Goal: Check status

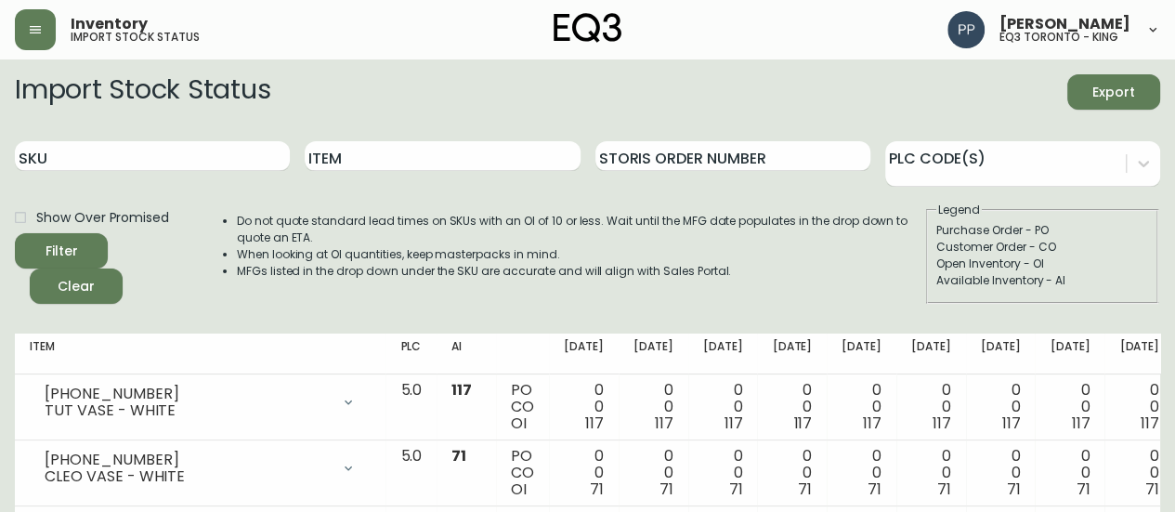
click at [1126, 239] on div "Customer Order - CO" at bounding box center [1042, 247] width 212 height 17
click at [231, 150] on input "SKU" at bounding box center [152, 156] width 275 height 30
paste input "[PHONE_NUMBER]"
drag, startPoint x: 230, startPoint y: 150, endPoint x: 172, endPoint y: 228, distance: 98.2
click at [193, 224] on form "Import Stock Status Export SKU [PHONE_NUMBER] Item Storis Order Number PLC Code…" at bounding box center [587, 188] width 1145 height 229
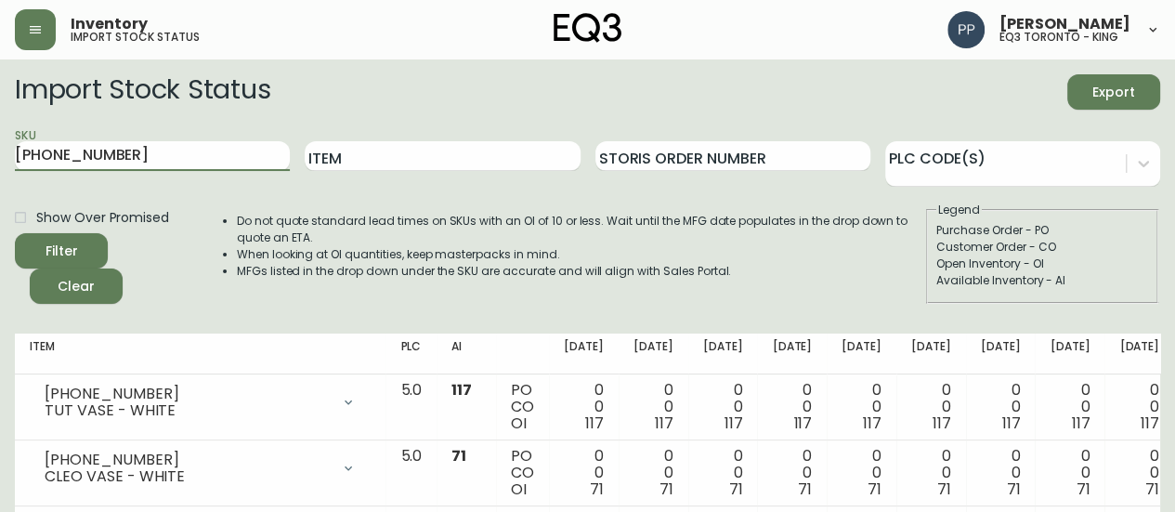
click at [97, 237] on button "Filter" at bounding box center [61, 250] width 93 height 35
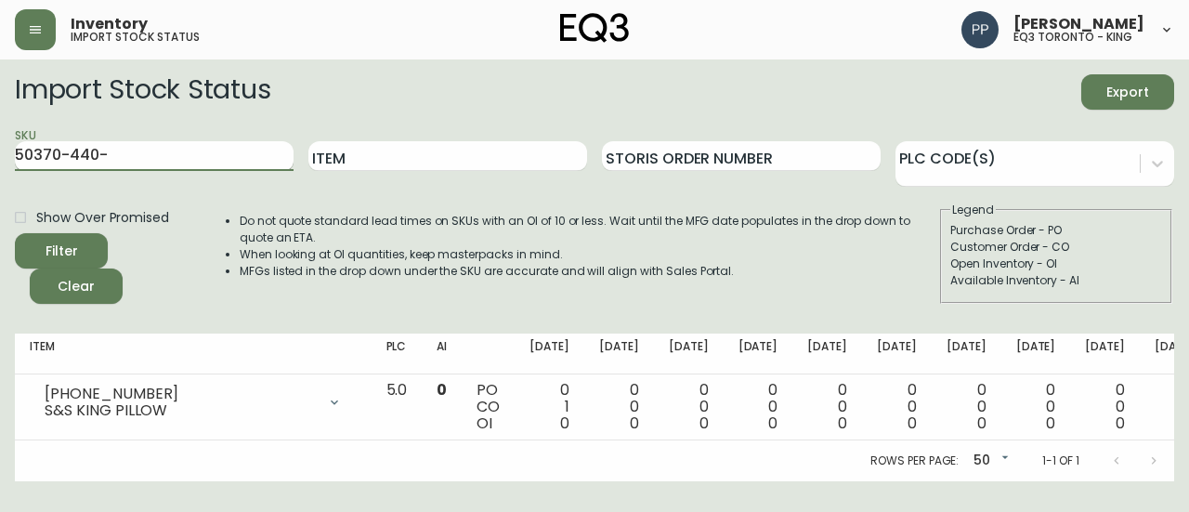
click at [126, 155] on input "50370-440-" at bounding box center [154, 156] width 279 height 30
drag, startPoint x: 152, startPoint y: 159, endPoint x: 0, endPoint y: 156, distance: 152.3
click at [0, 156] on main "Import Stock Status Export SKU [PHONE_NUMBER] Item Storis Order Number PLC Code…" at bounding box center [594, 270] width 1189 height 422
paste input "370-3"
type input "[PHONE_NUMBER]"
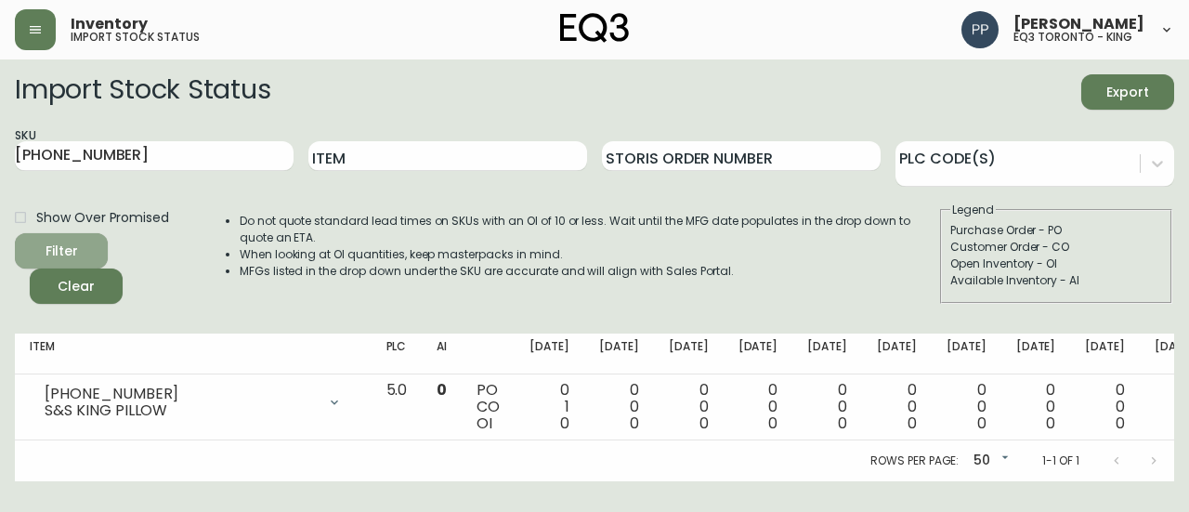
click at [82, 254] on span "Filter" at bounding box center [61, 251] width 63 height 23
